Goal: Information Seeking & Learning: Learn about a topic

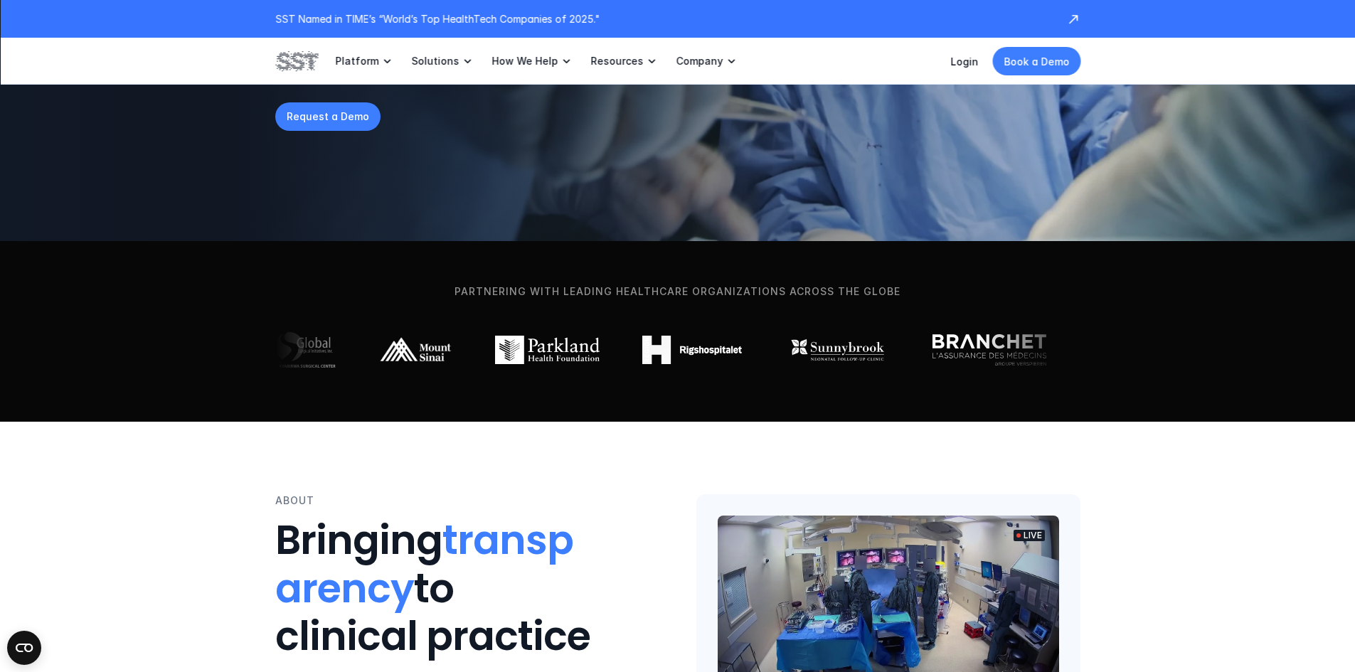
scroll to position [284, 0]
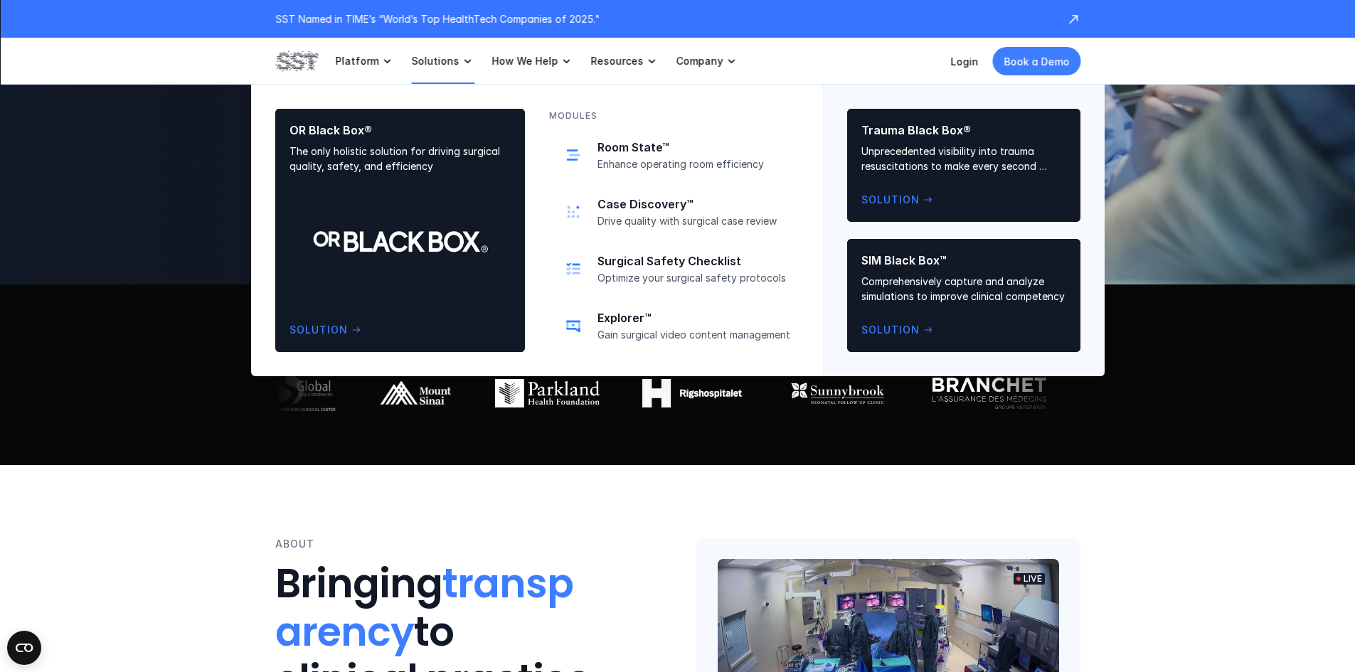
click at [460, 63] on icon at bounding box center [467, 61] width 14 height 14
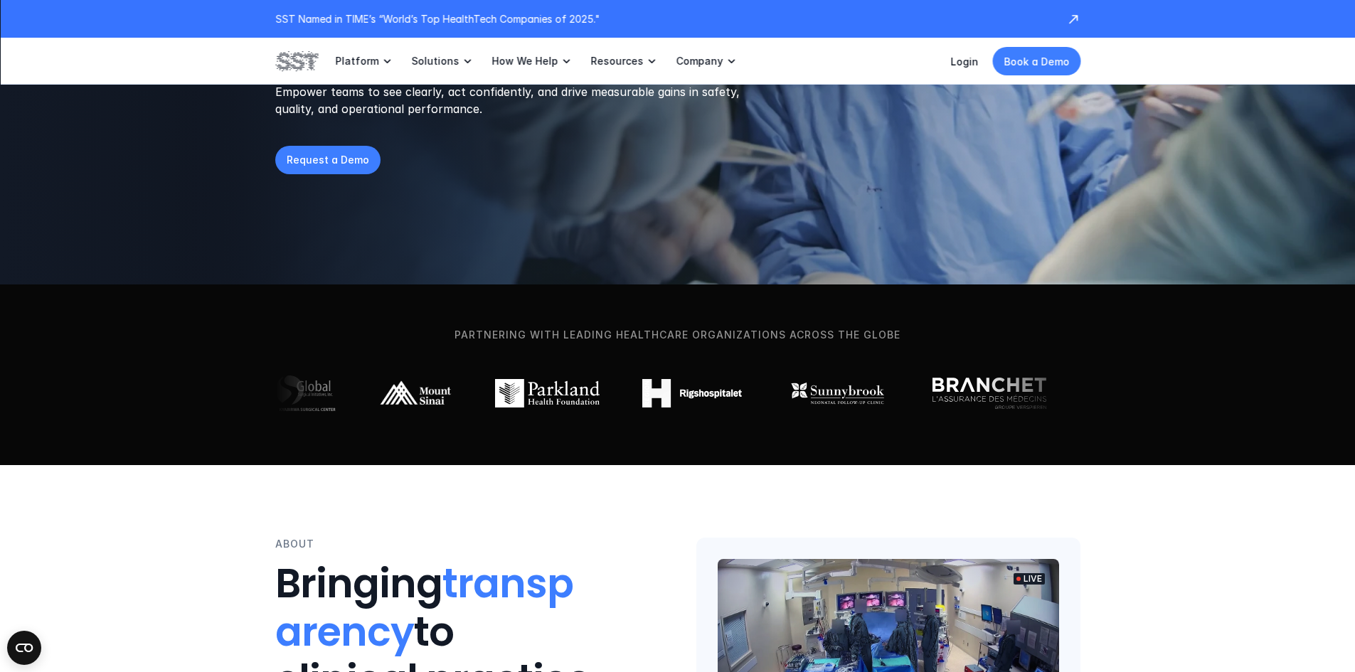
click at [380, 62] on icon at bounding box center [387, 61] width 14 height 14
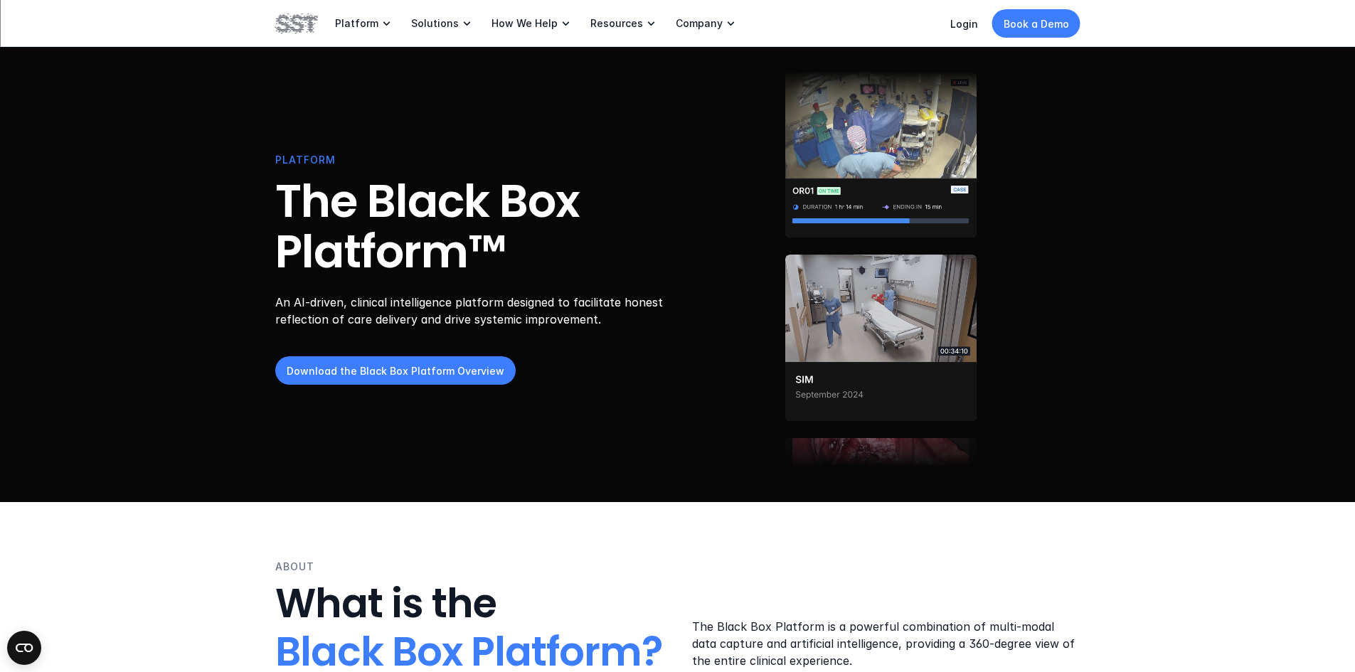
click at [724, 23] on icon at bounding box center [731, 23] width 14 height 14
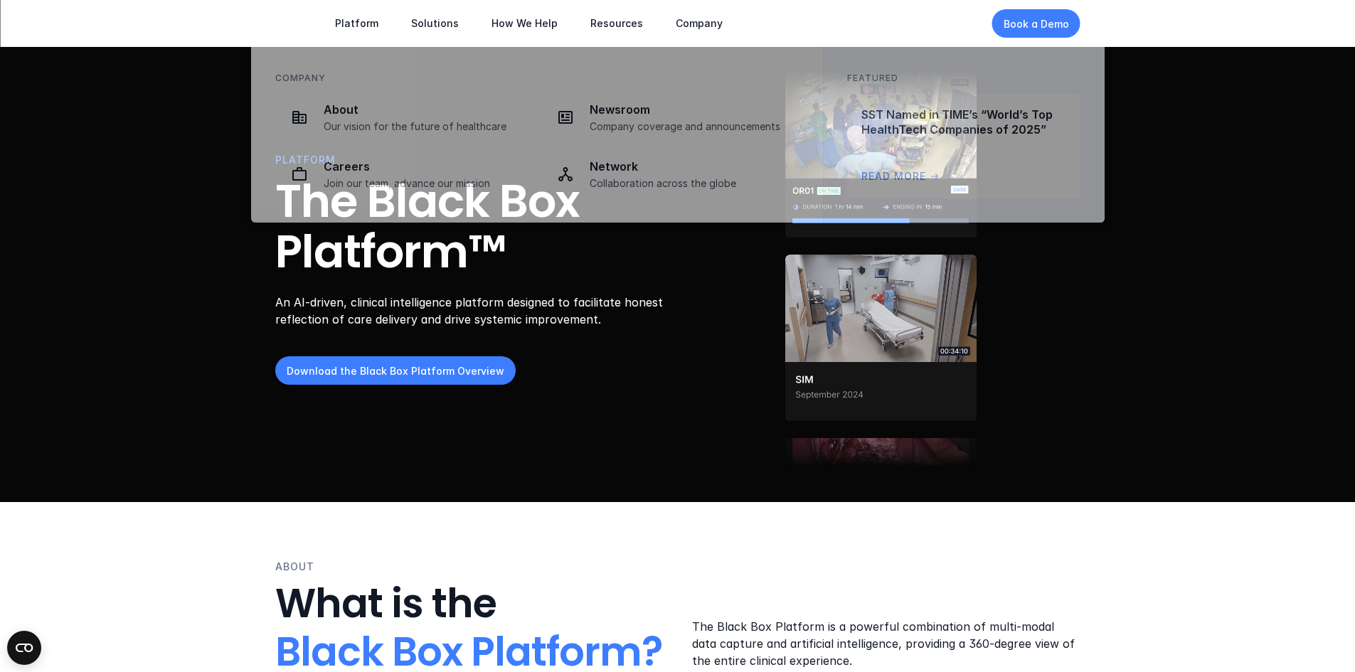
click at [728, 24] on use at bounding box center [731, 23] width 6 height 4
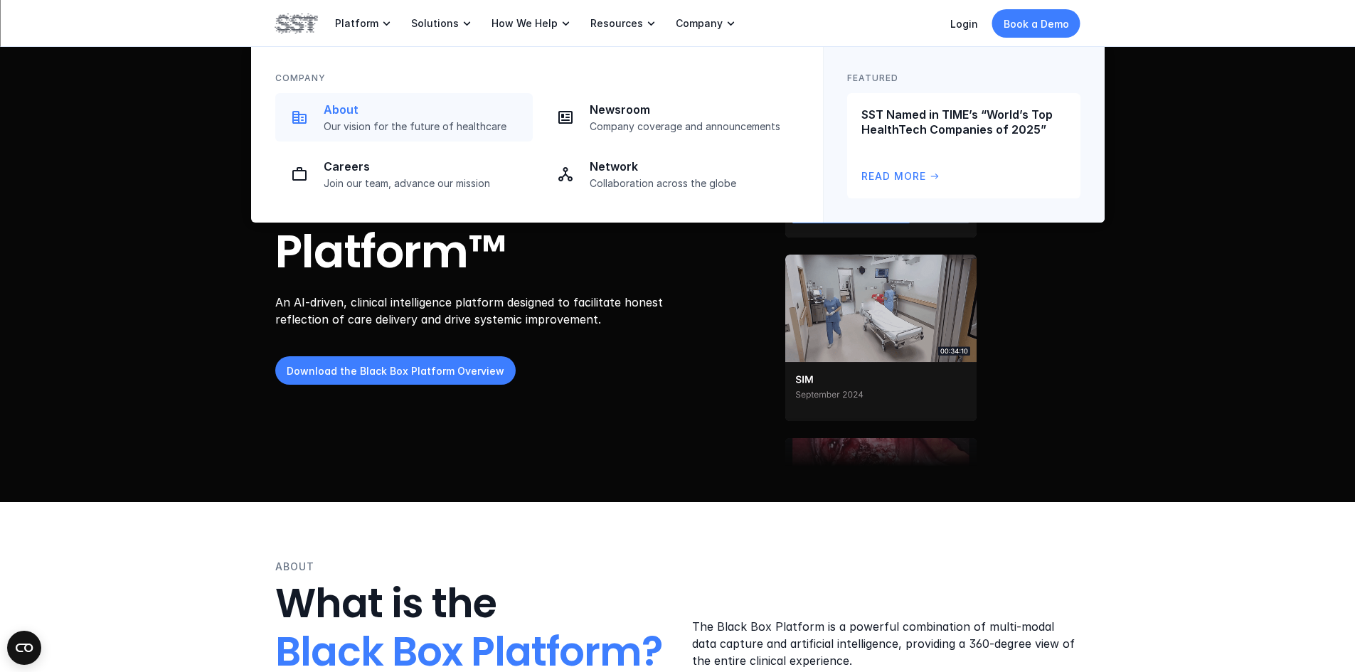
click at [420, 117] on div "About Our vision for the future of healthcare" at bounding box center [424, 117] width 201 height 31
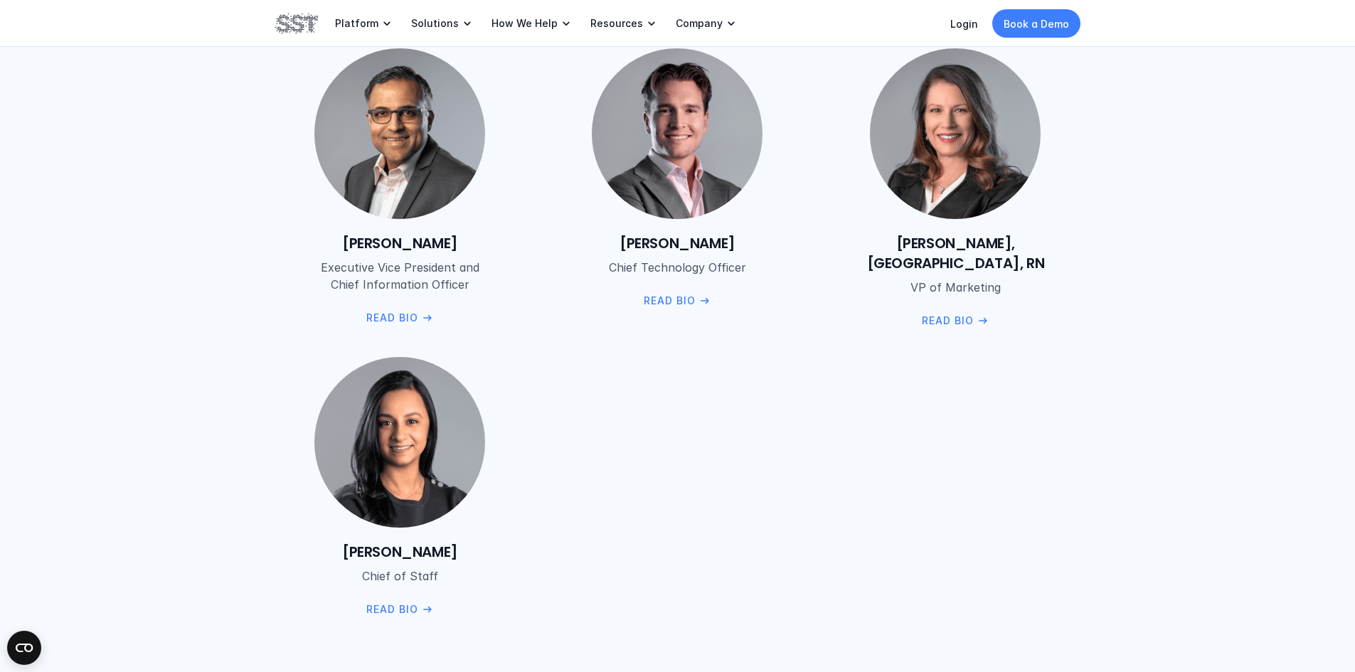
scroll to position [2062, 0]
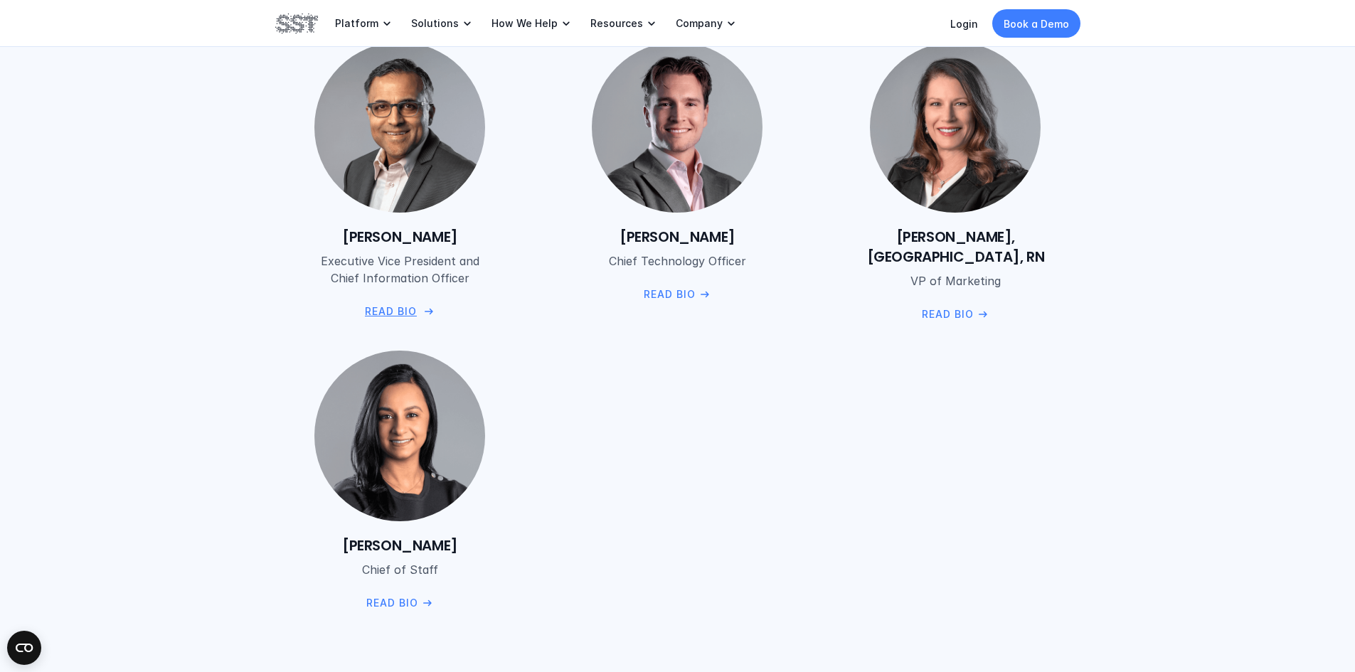
click at [383, 307] on p "Read Bio" at bounding box center [390, 312] width 52 height 16
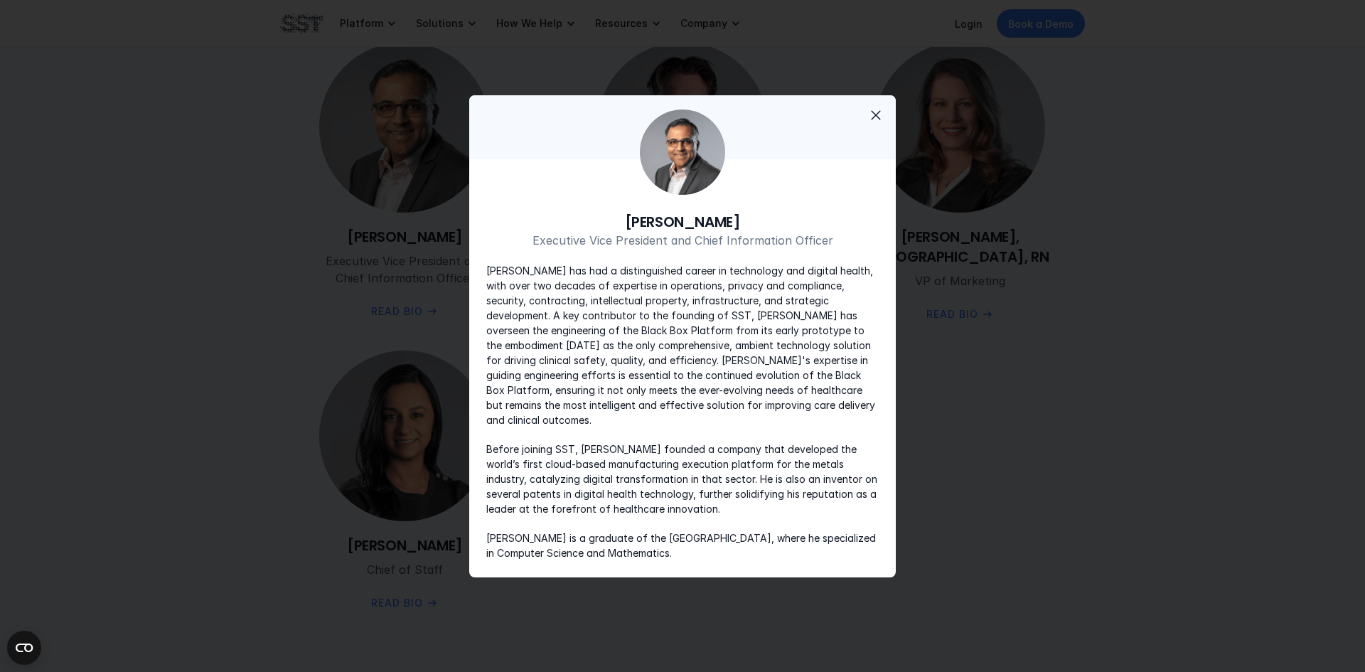
click at [873, 122] on span "close" at bounding box center [876, 115] width 17 height 17
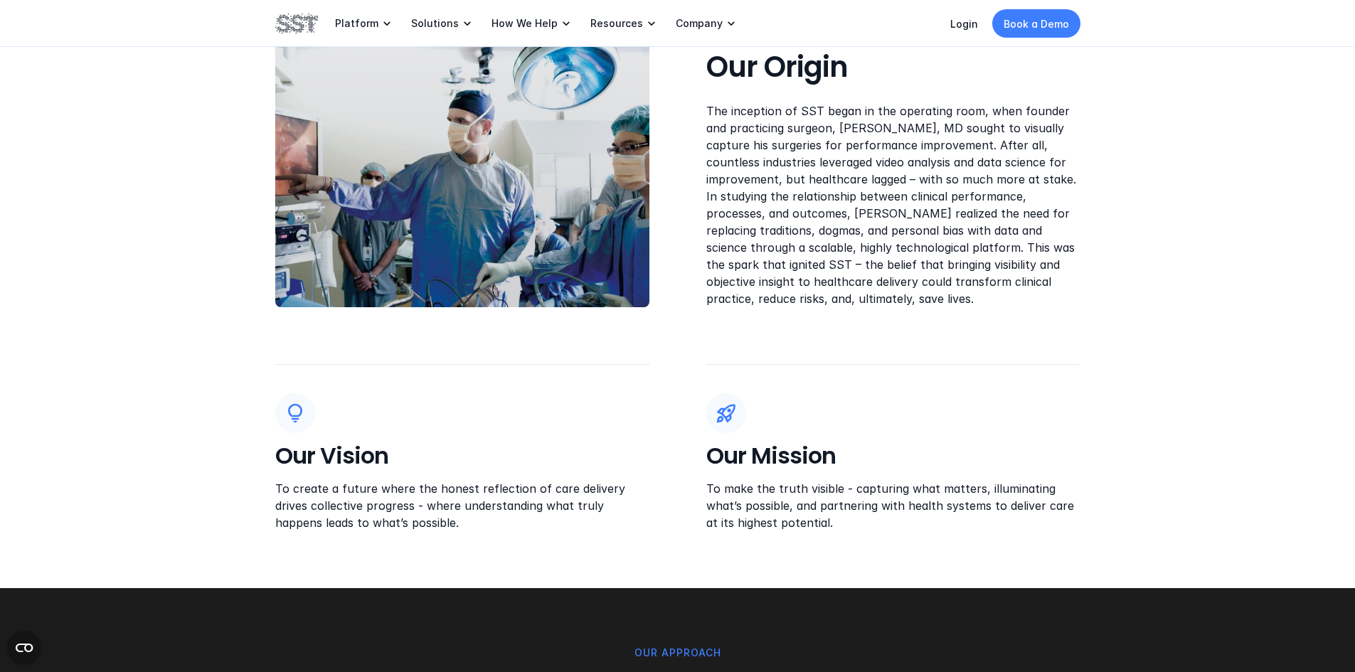
scroll to position [0, 0]
